Goal: Information Seeking & Learning: Check status

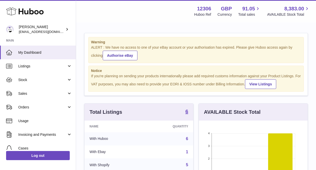
scroll to position [79, 109]
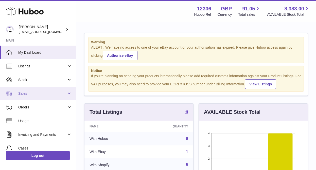
click at [21, 90] on link "Sales" at bounding box center [38, 94] width 76 height 14
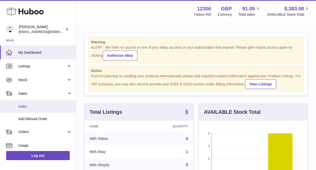
click at [21, 108] on span "Sales" at bounding box center [45, 106] width 54 height 5
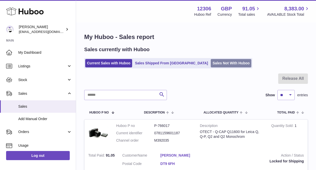
click at [211, 66] on link "Sales Not With Huboo" at bounding box center [231, 63] width 41 height 8
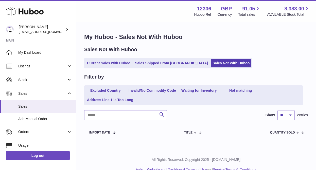
scroll to position [9, 0]
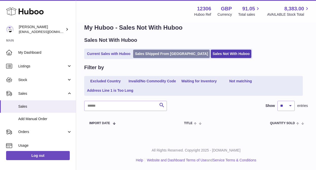
click at [154, 56] on link "Sales Shipped From [GEOGRAPHIC_DATA]" at bounding box center [171, 54] width 77 height 8
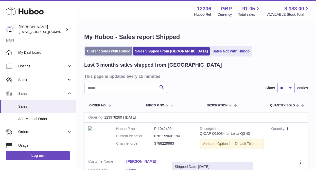
click at [102, 51] on link "Current Sales with Huboo" at bounding box center [108, 51] width 47 height 8
